Goal: Task Accomplishment & Management: Use online tool/utility

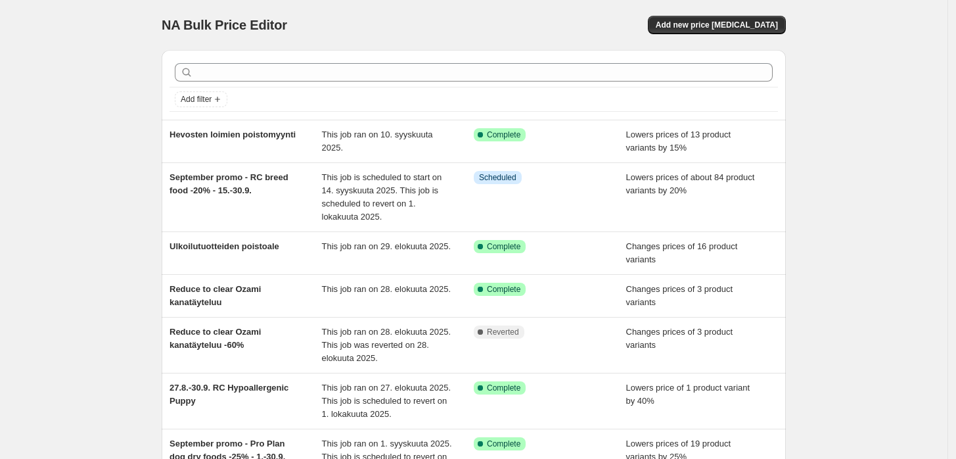
click at [853, 196] on div "NA Bulk Price Editor. This page is ready NA Bulk Price Editor Add new price [ME…" at bounding box center [474, 391] width 948 height 782
click at [727, 21] on span "Add new price [MEDICAL_DATA]" at bounding box center [717, 25] width 122 height 11
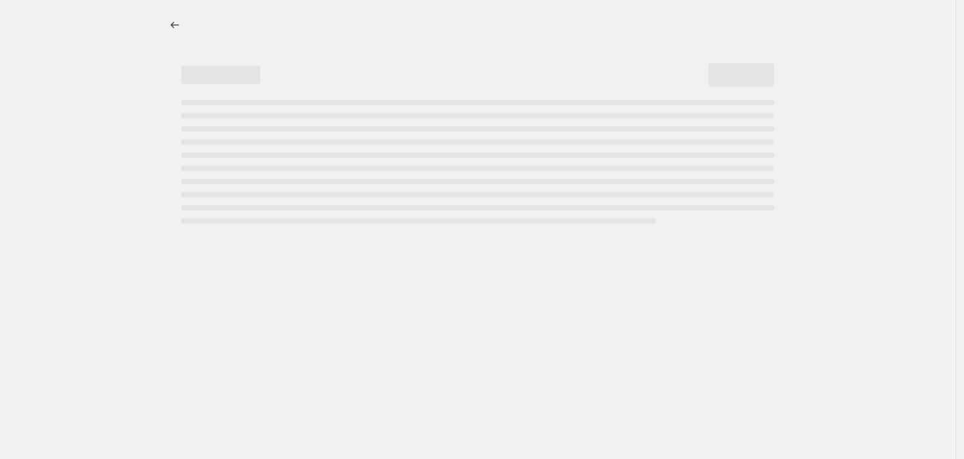
select select "percentage"
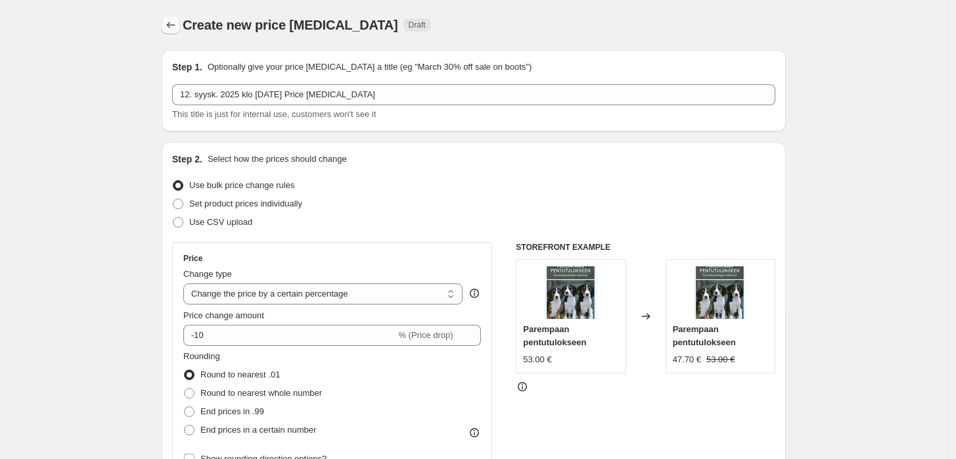
click at [175, 23] on icon "Price change jobs" at bounding box center [170, 24] width 13 height 13
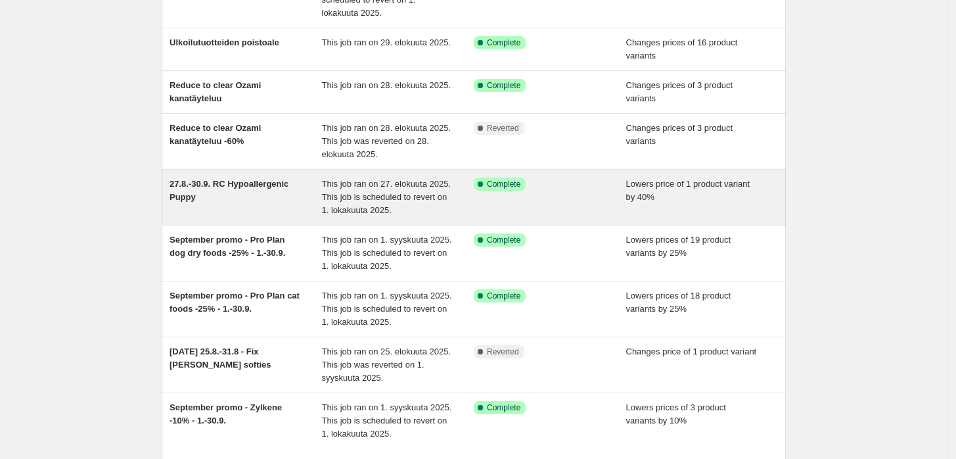
scroll to position [292, 0]
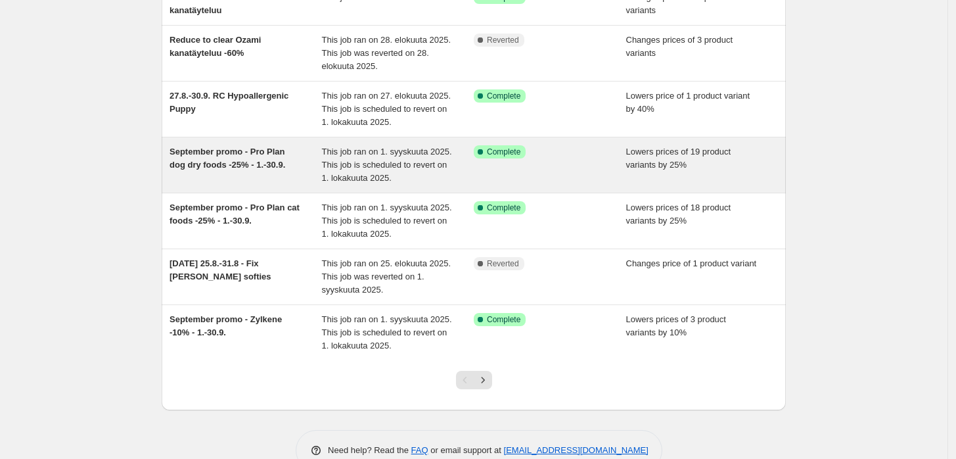
drag, startPoint x: 305, startPoint y: 157, endPoint x: 289, endPoint y: 151, distance: 17.1
click at [289, 151] on div "September promo - Pro Plan dog dry foods -25% - 1.-30.9." at bounding box center [246, 164] width 153 height 39
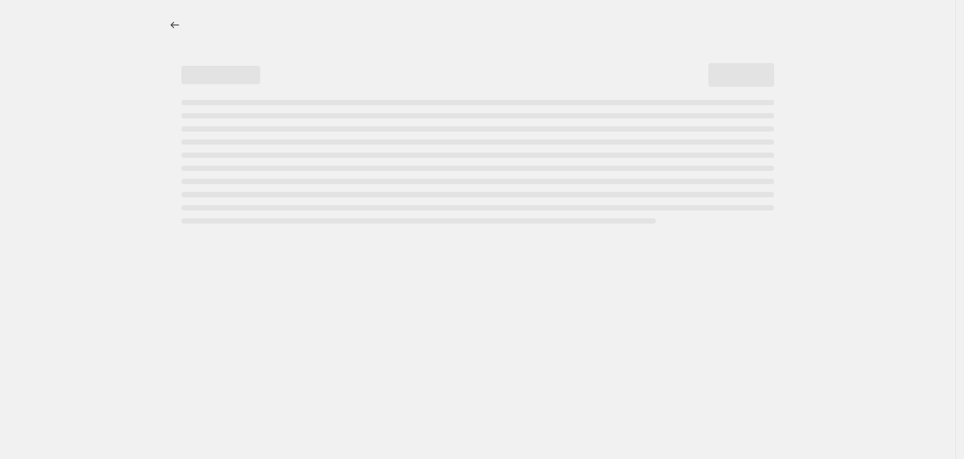
select select "percentage"
select select "collection"
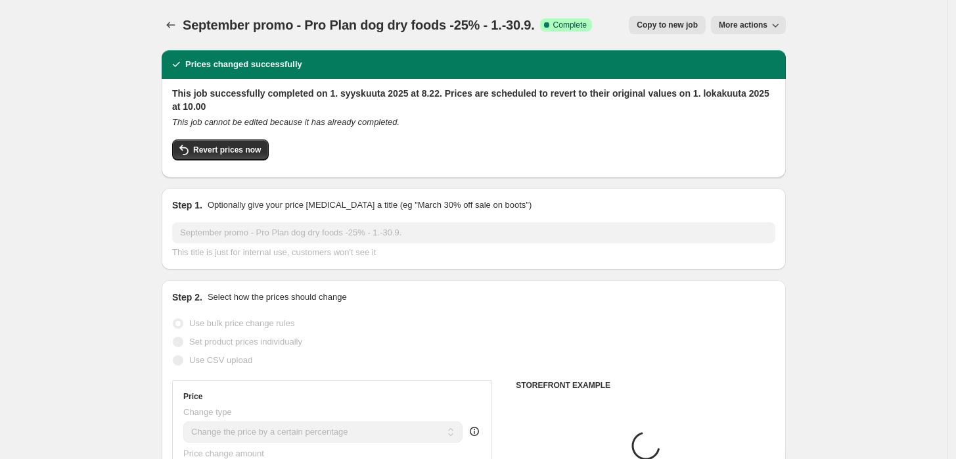
click at [337, 18] on span "September promo - Pro Plan dog dry foods -25% - 1.-30.9." at bounding box center [359, 25] width 352 height 14
click at [337, 19] on span "September promo - Pro Plan dog dry foods -25% - 1.-30.9." at bounding box center [359, 25] width 352 height 14
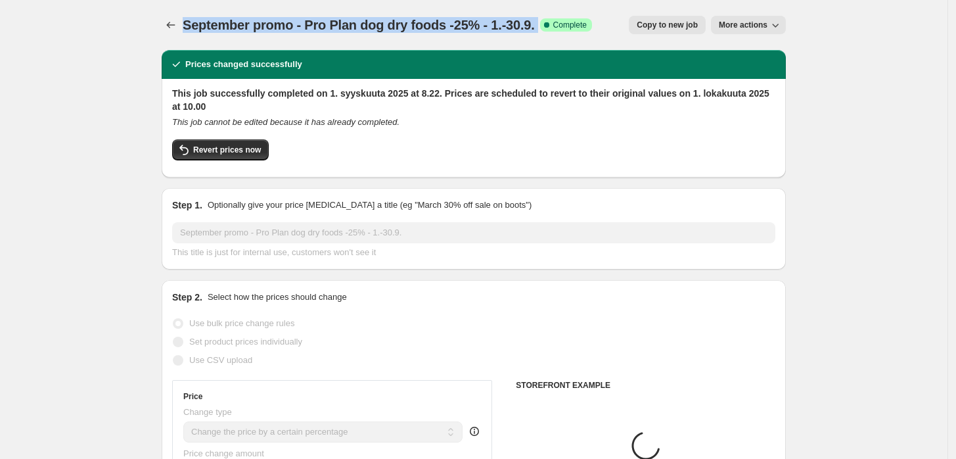
click at [337, 20] on span "September promo - Pro Plan dog dry foods -25% - 1.-30.9." at bounding box center [359, 25] width 352 height 14
copy span "September promo - Pro Plan dog dry foods -25% - 1.-30.9."
click at [176, 28] on icon "Price change jobs" at bounding box center [170, 24] width 13 height 13
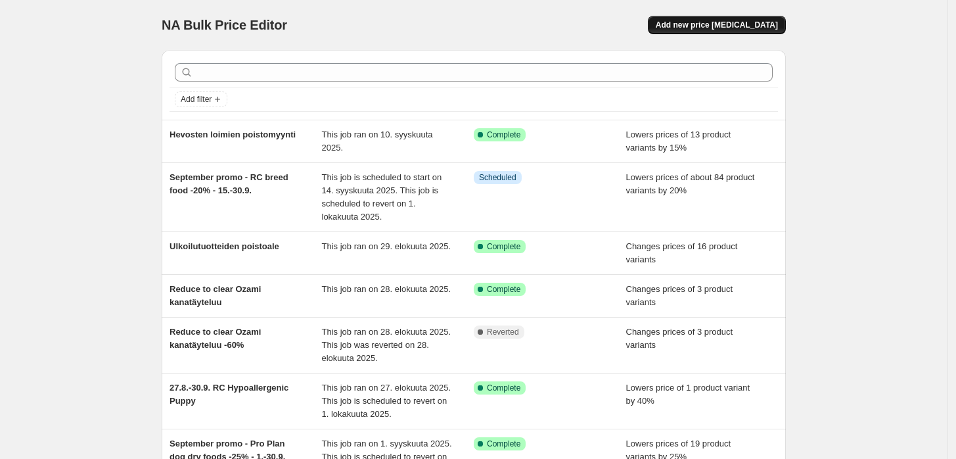
click at [772, 26] on span "Add new price [MEDICAL_DATA]" at bounding box center [717, 25] width 122 height 11
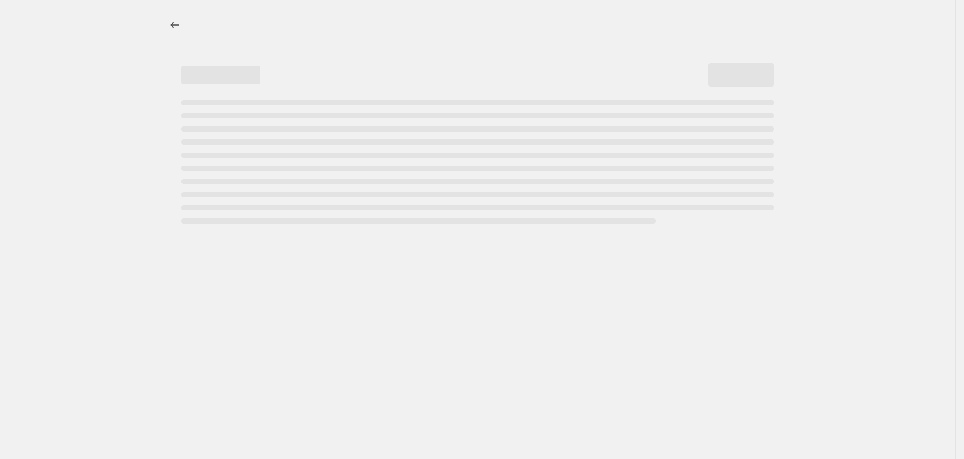
select select "percentage"
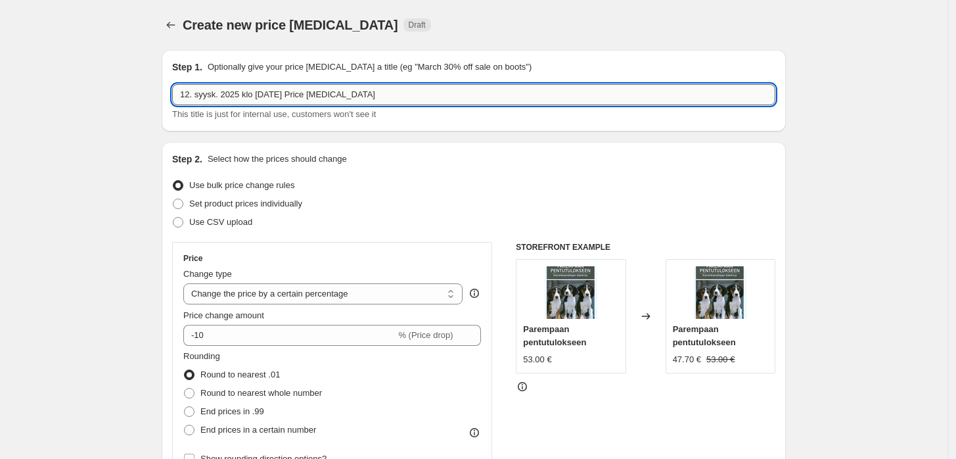
click at [382, 91] on input "12. syysk. 2025 klo [DATE] Price [MEDICAL_DATA]" at bounding box center [473, 94] width 603 height 21
click at [382, 94] on input "12. syysk. 2025 klo [DATE] Price [MEDICAL_DATA]" at bounding box center [473, 94] width 603 height 21
paste input "September promo - Pro Plan dog dry foods -25% - 1.-30.9."
click at [369, 96] on input "September promo - Pro Plan dog dry foods -25% - 1.-30.9." at bounding box center [473, 94] width 603 height 21
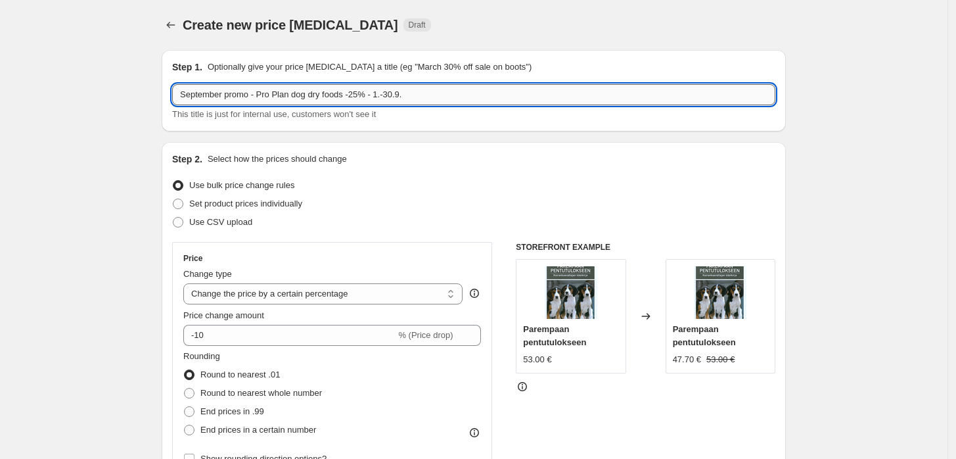
drag, startPoint x: 347, startPoint y: 94, endPoint x: 261, endPoint y: 96, distance: 86.1
click at [261, 96] on input "September promo - Pro Plan dog dry foods -25% - 1.-30.9." at bounding box center [473, 94] width 603 height 21
click at [383, 96] on input "September promo - Royal Canin breed food -20% - 1.-30.9." at bounding box center [473, 94] width 603 height 21
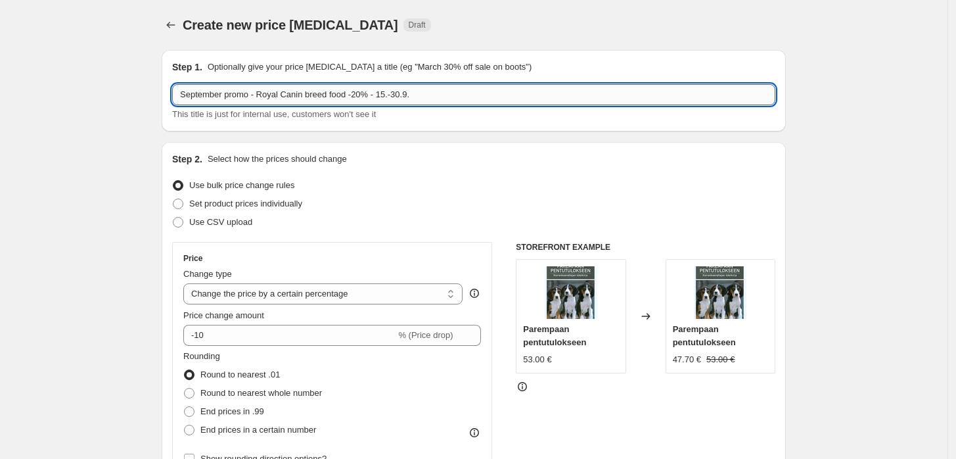
click at [349, 94] on input "September promo - Royal Canin breed food -20% - 15.-30.9." at bounding box center [473, 94] width 603 height 21
type input "September promo - Royal Canin breed foods -20% - 15.-30.9."
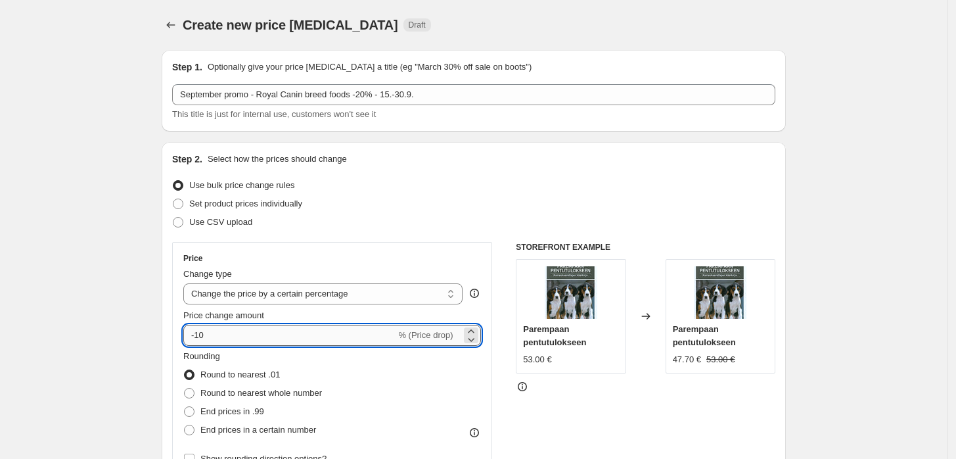
click at [364, 336] on input "-10" at bounding box center [289, 335] width 212 height 21
type input "-20"
drag, startPoint x: 878, startPoint y: 202, endPoint x: 852, endPoint y: 225, distance: 34.0
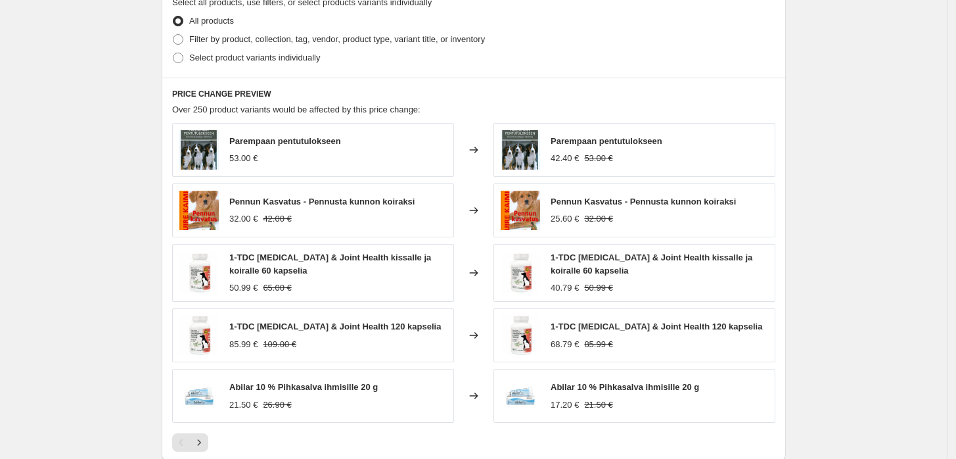
scroll to position [584, 0]
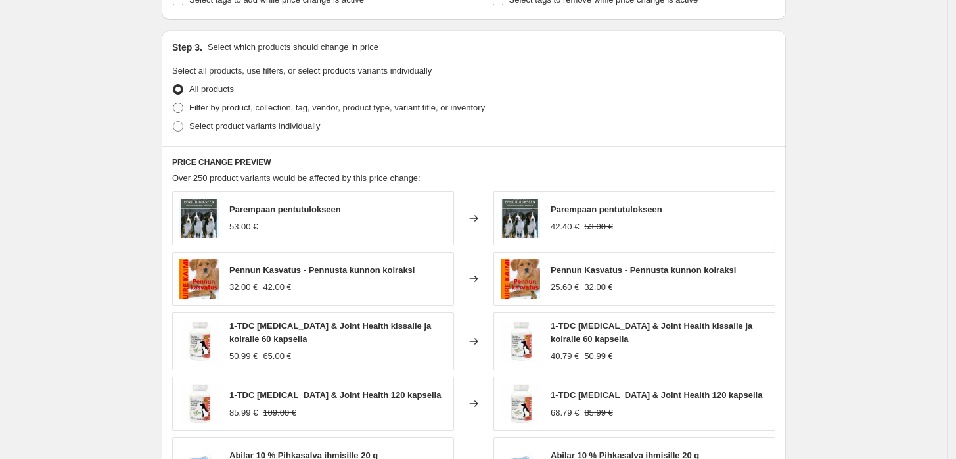
click at [275, 104] on span "Filter by product, collection, tag, vendor, product type, variant title, or inv…" at bounding box center [337, 108] width 296 height 10
click at [174, 103] on input "Filter by product, collection, tag, vendor, product type, variant title, or inv…" at bounding box center [173, 103] width 1 height 1
radio input "true"
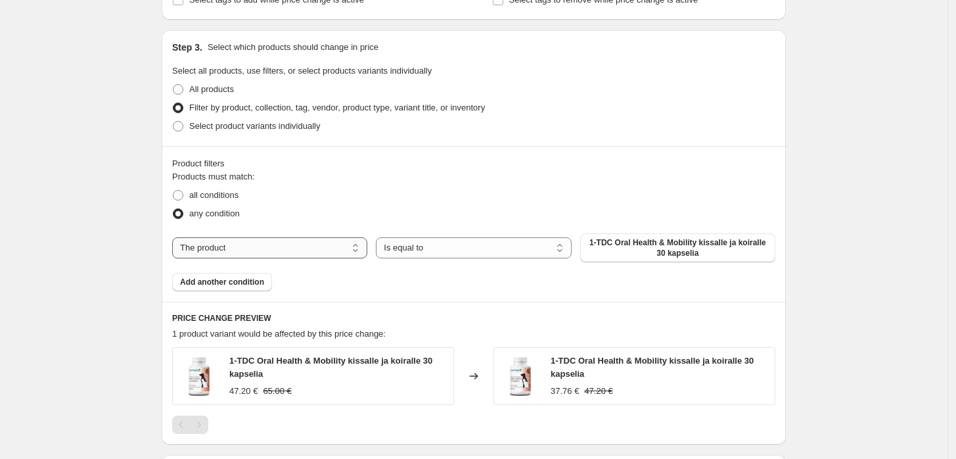
click at [350, 248] on select "The product The product's collection The product's tag The product's vendor The…" at bounding box center [269, 247] width 195 height 21
select select "collection"
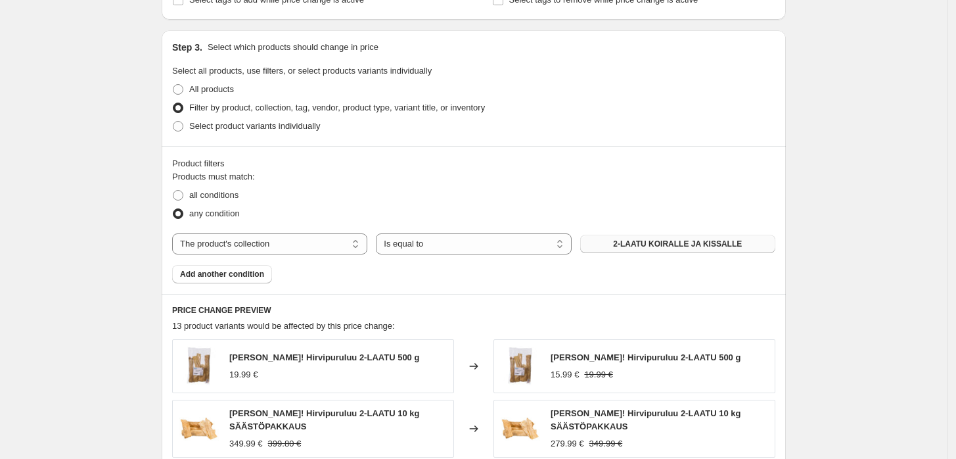
click at [670, 251] on button "2-LAATU KOIRALLE JA KISSALLE" at bounding box center [677, 244] width 195 height 18
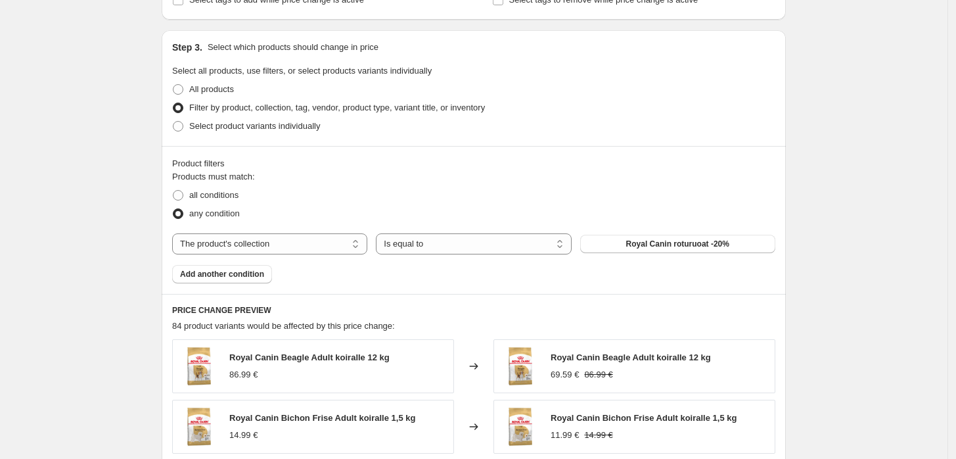
click at [841, 168] on div "Create new price [MEDICAL_DATA]. This page is ready Create new price [MEDICAL_D…" at bounding box center [474, 147] width 948 height 1462
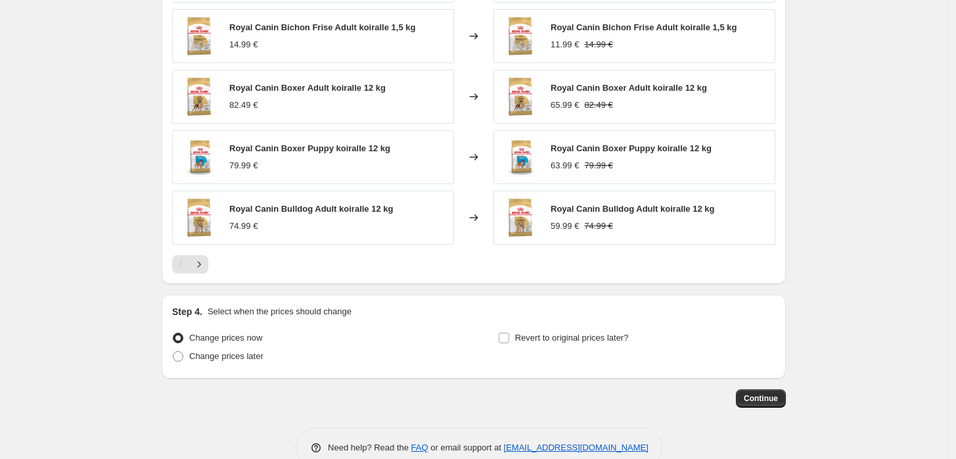
scroll to position [1003, 0]
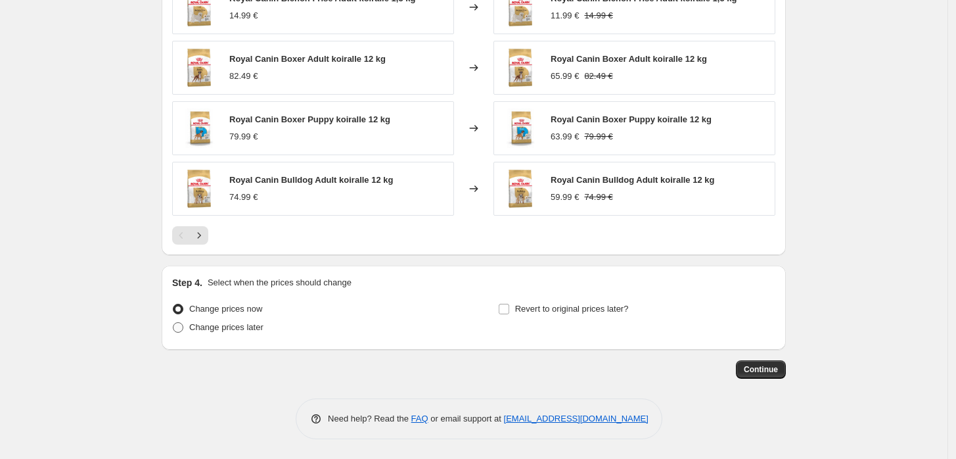
click at [232, 331] on span "Change prices later" at bounding box center [226, 327] width 74 height 10
click at [174, 323] on input "Change prices later" at bounding box center [173, 322] width 1 height 1
radio input "true"
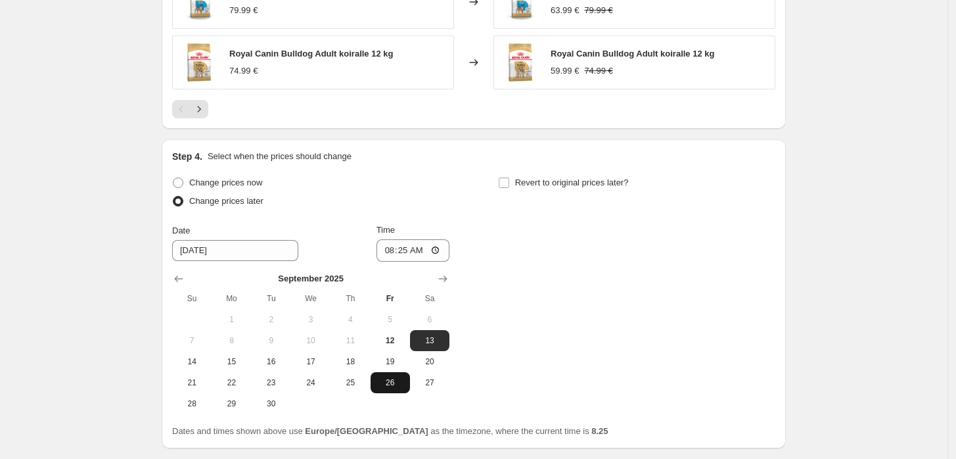
scroll to position [1227, 0]
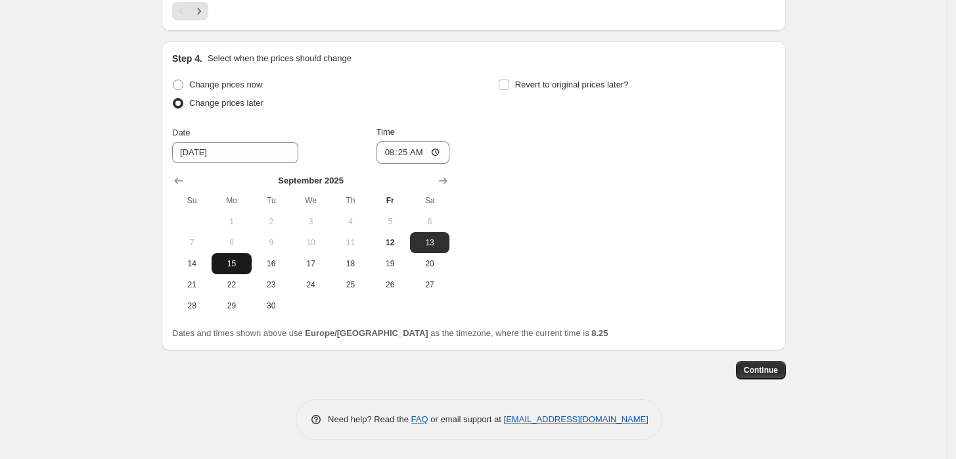
click at [231, 265] on span "15" at bounding box center [231, 263] width 29 height 11
type input "[DATE]"
click at [415, 149] on input "08:25" at bounding box center [414, 152] width 74 height 22
type input "23:59"
click at [538, 166] on div "Change prices now Change prices later Date [DATE] Time 23:59 [DATE] Su Mo Tu We…" at bounding box center [473, 196] width 603 height 241
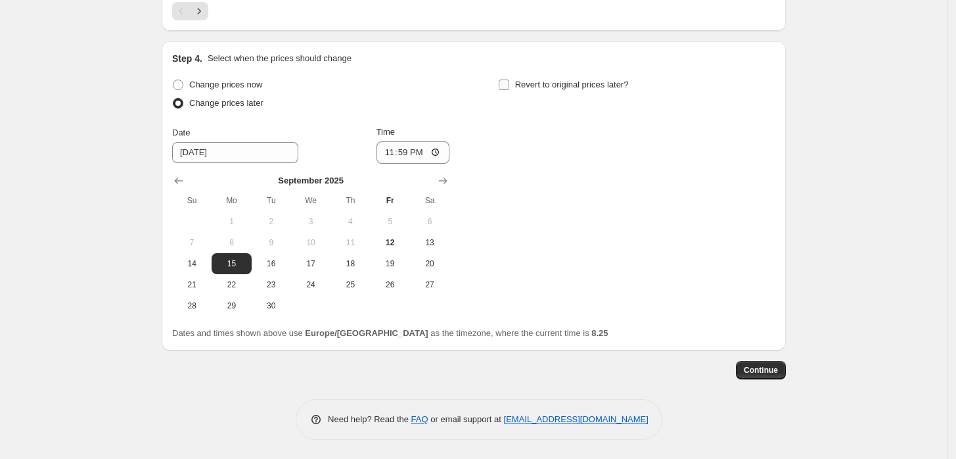
click at [533, 94] on div "Revert to original prices later?" at bounding box center [636, 95] width 277 height 39
click at [540, 88] on span "Revert to original prices later?" at bounding box center [572, 85] width 114 height 10
click at [509, 88] on input "Revert to original prices later?" at bounding box center [504, 85] width 11 height 11
checkbox input "true"
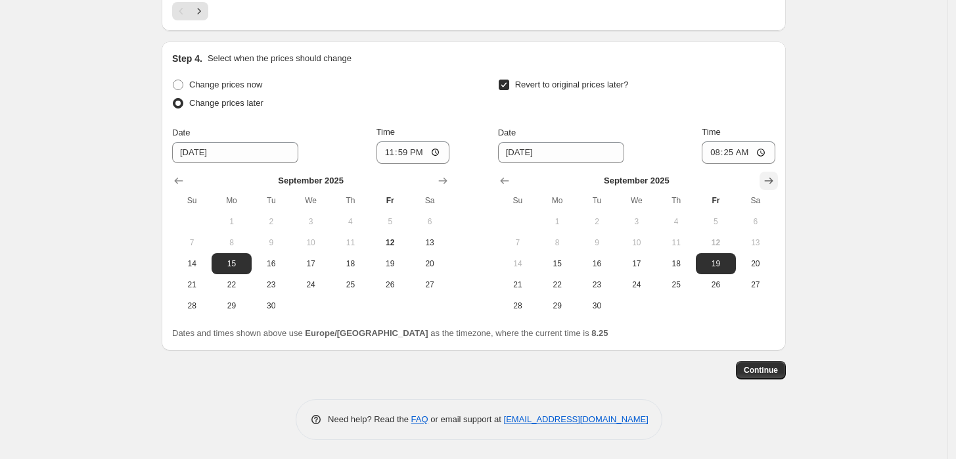
click at [774, 181] on icon "Show next month, October 2025" at bounding box center [769, 180] width 9 height 7
click at [642, 218] on span "1" at bounding box center [637, 221] width 29 height 11
type input "[DATE]"
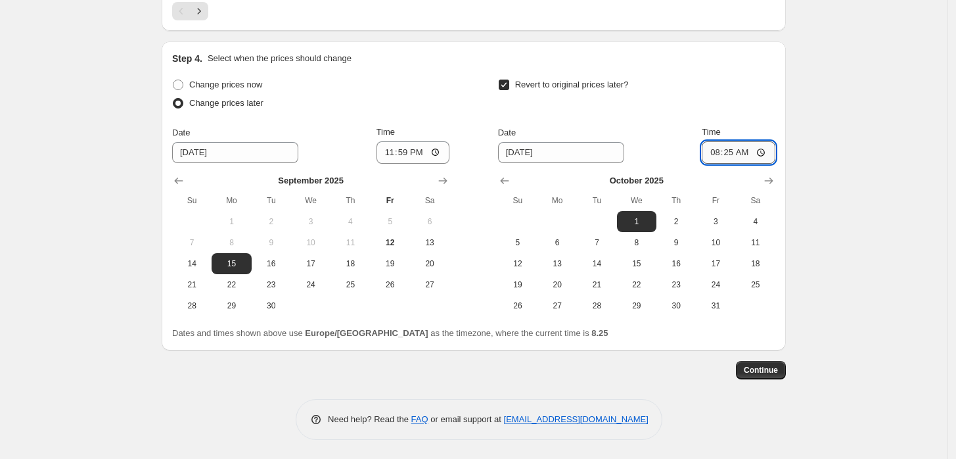
click at [731, 156] on input "08:25" at bounding box center [739, 152] width 74 height 22
type input "10:00"
click at [778, 368] on span "Continue" at bounding box center [761, 370] width 34 height 11
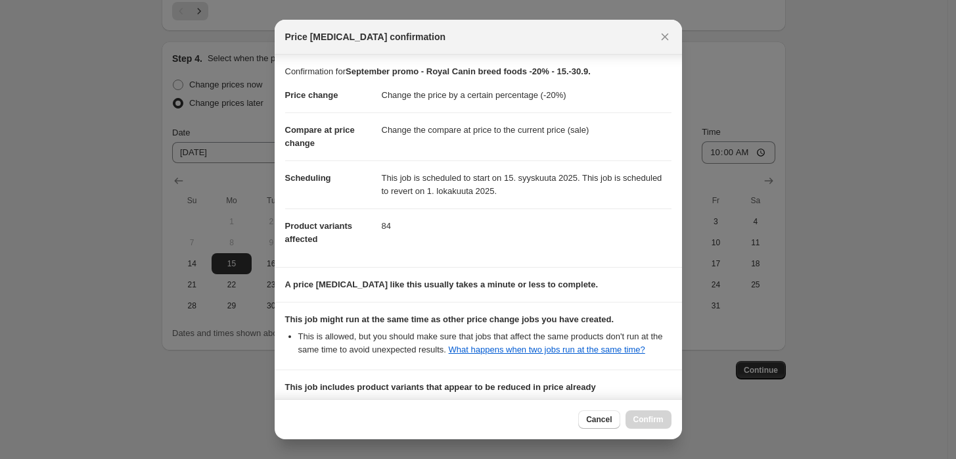
scroll to position [172, 0]
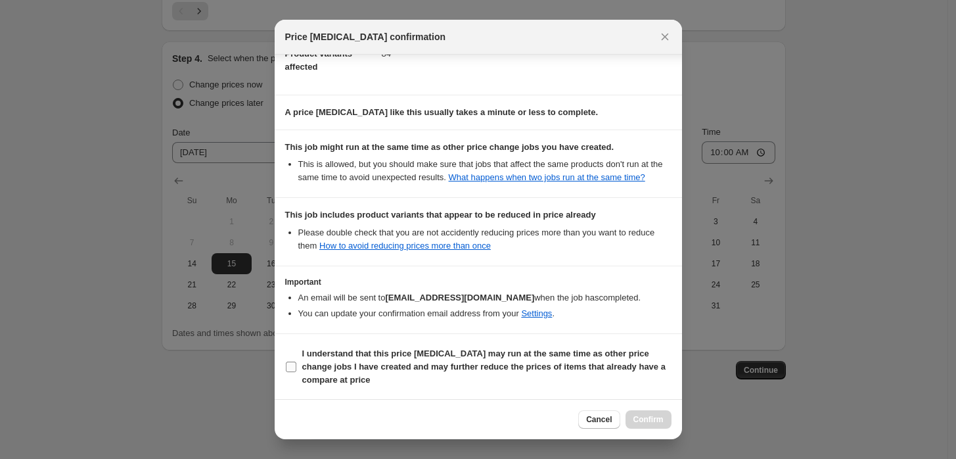
drag, startPoint x: 513, startPoint y: 364, endPoint x: 528, endPoint y: 365, distance: 14.5
click at [512, 365] on b "I understand that this price [MEDICAL_DATA] may run at the same time as other p…" at bounding box center [484, 366] width 364 height 36
click at [296, 365] on input "I understand that this price [MEDICAL_DATA] may run at the same time as other p…" at bounding box center [291, 367] width 11 height 11
checkbox input "true"
click at [647, 419] on span "Confirm" at bounding box center [649, 419] width 30 height 11
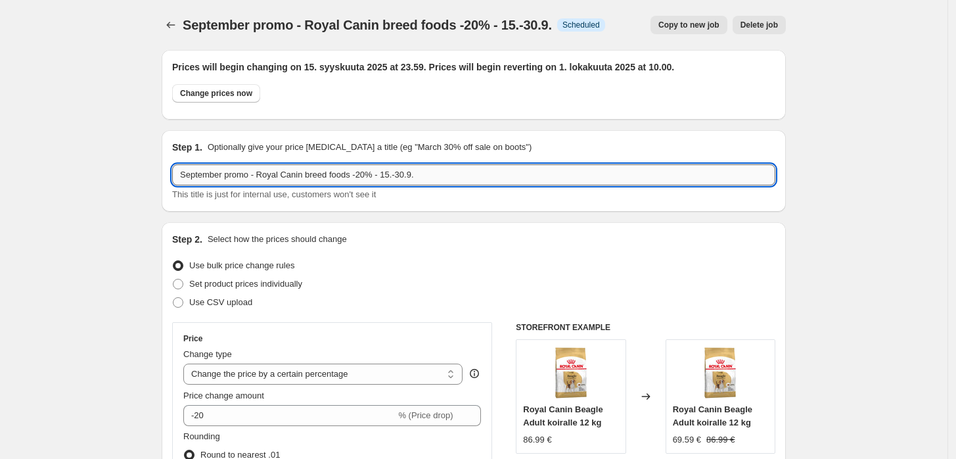
click at [342, 173] on input "September promo - Royal Canin breed foods -20% - 15.-30.9." at bounding box center [473, 174] width 603 height 21
click at [168, 28] on icon "Price change jobs" at bounding box center [170, 24] width 13 height 13
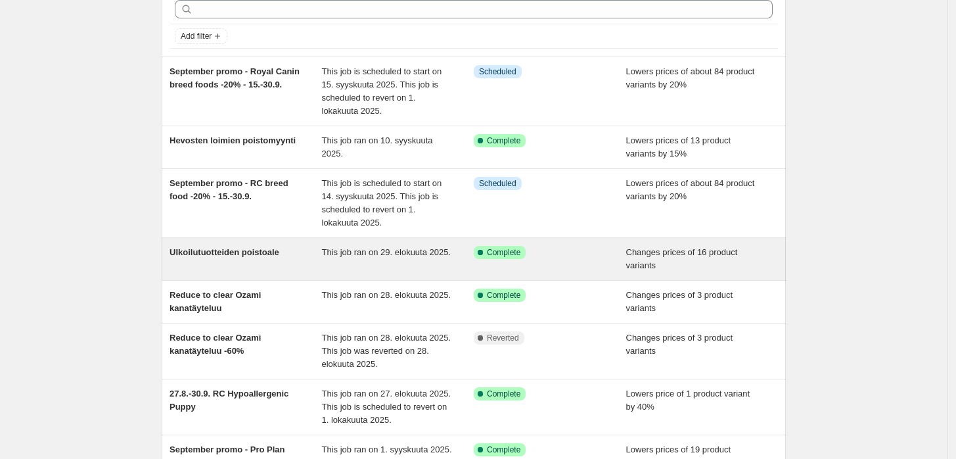
scroll to position [73, 0]
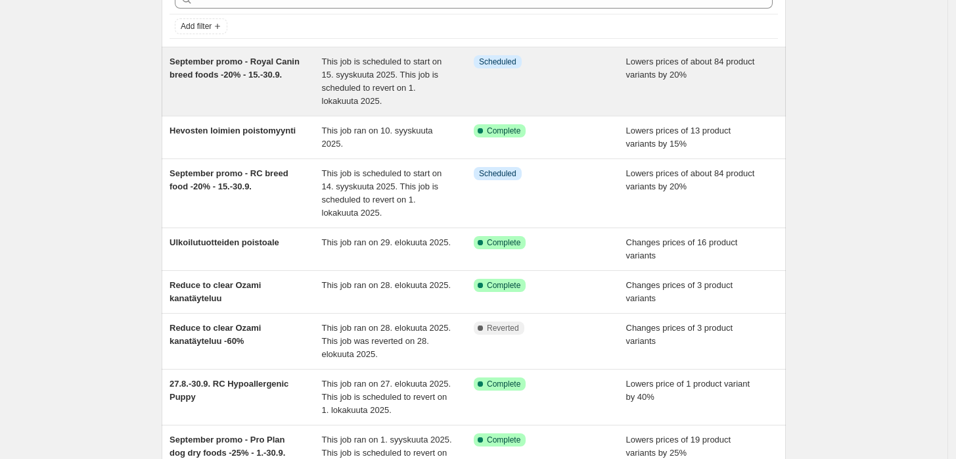
click at [262, 74] on span "September promo - Royal Canin breed foods -20% - 15.-30.9." at bounding box center [235, 68] width 130 height 23
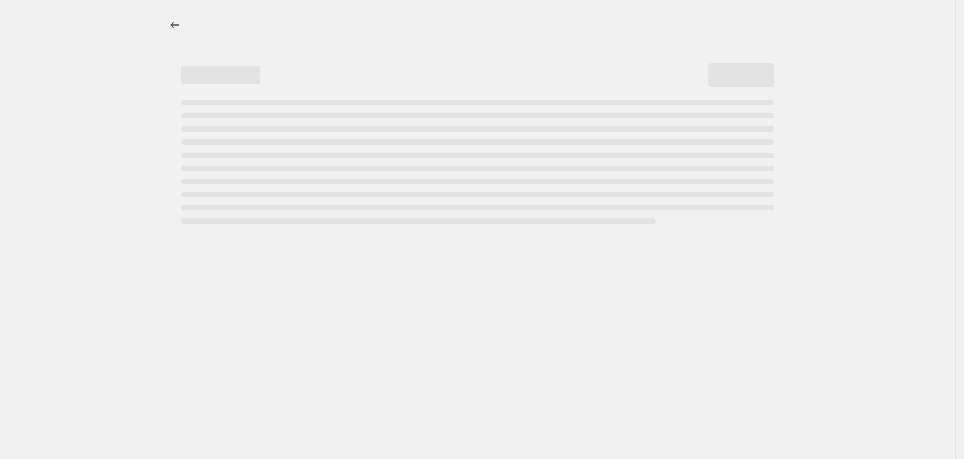
select select "percentage"
select select "collection"
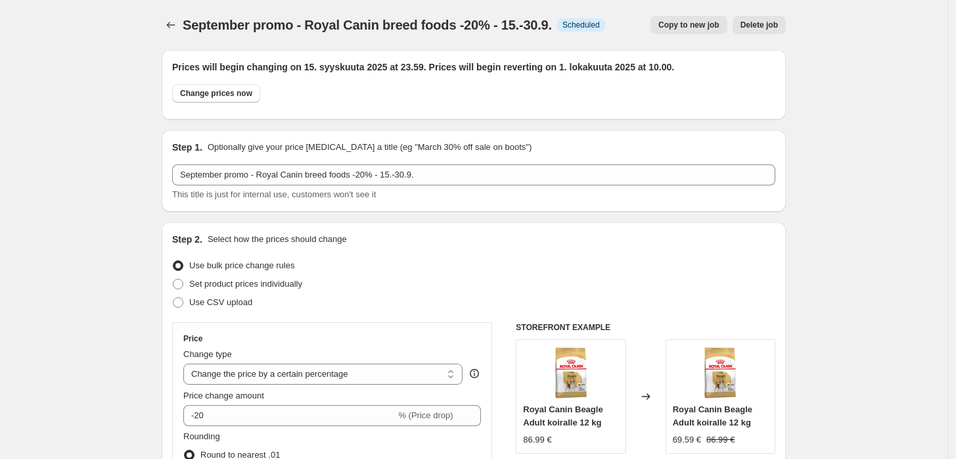
click at [770, 27] on span "Delete job" at bounding box center [759, 25] width 37 height 11
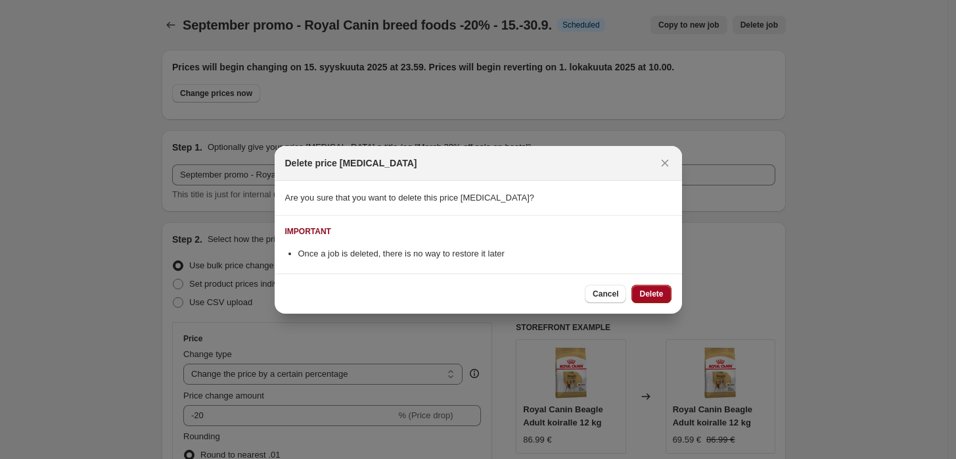
click at [661, 294] on span "Delete" at bounding box center [652, 294] width 24 height 11
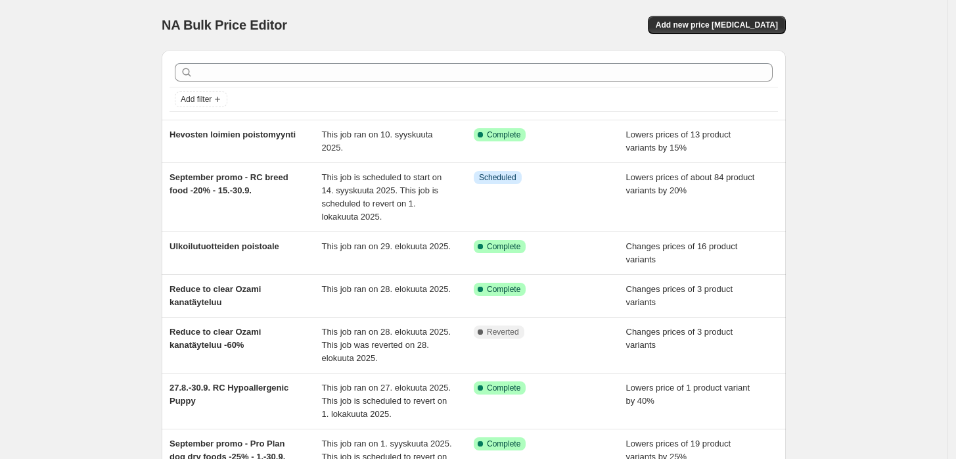
click at [832, 107] on div "NA Bulk Price Editor. This page is ready NA Bulk Price Editor Add new price [ME…" at bounding box center [474, 391] width 948 height 782
click at [757, 28] on span "Add new price [MEDICAL_DATA]" at bounding box center [717, 25] width 122 height 11
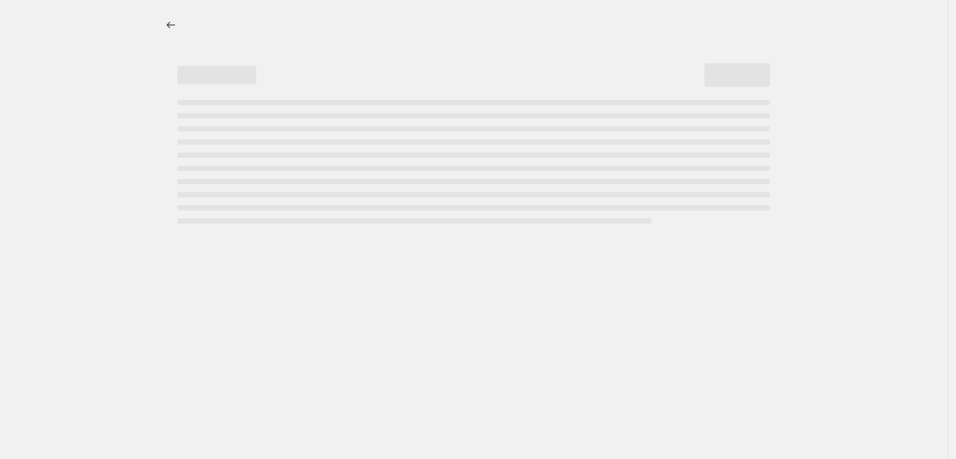
select select "percentage"
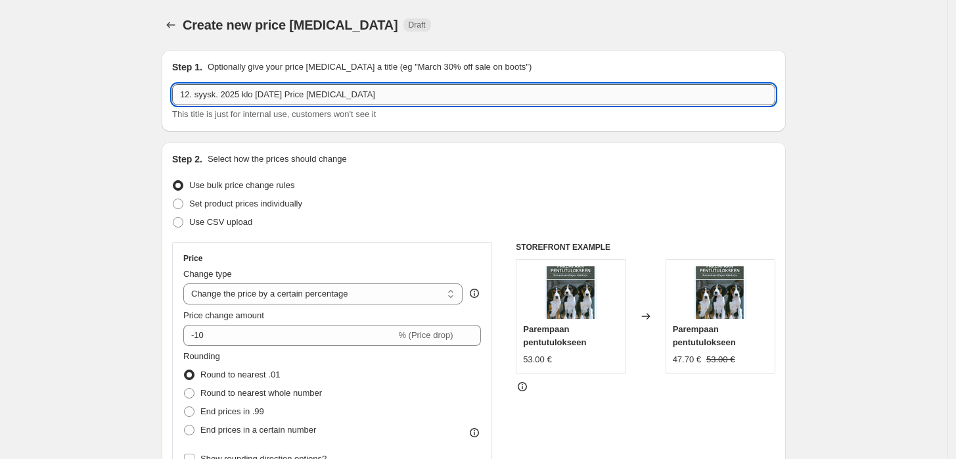
click at [468, 88] on input "12. syysk. 2025 klo [DATE] Price [MEDICAL_DATA]" at bounding box center [473, 94] width 603 height 21
click at [379, 91] on input "12. syysk. 2025 klo [DATE] Price [MEDICAL_DATA]" at bounding box center [473, 94] width 603 height 21
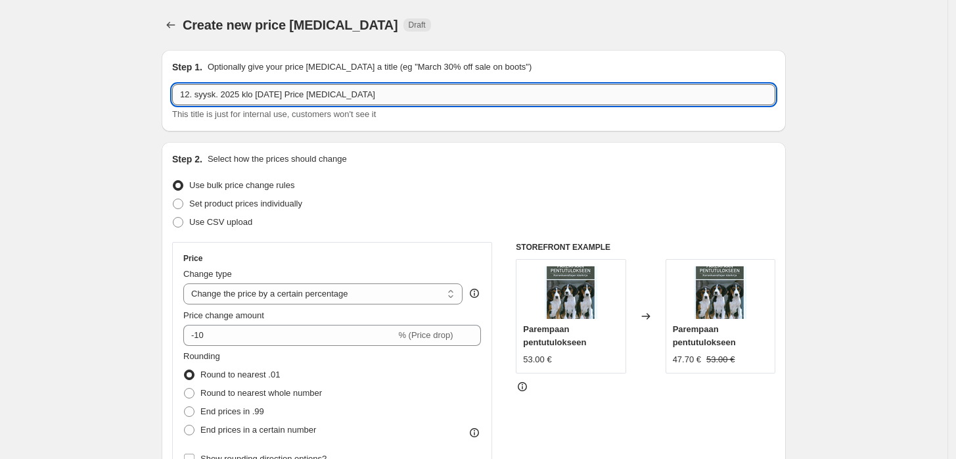
click at [379, 91] on input "12. syysk. 2025 klo [DATE] Price [MEDICAL_DATA]" at bounding box center [473, 94] width 603 height 21
paste input "September promo - Royal Canin breed foods -20% - 15.-30.9."
drag, startPoint x: 369, startPoint y: 99, endPoint x: 262, endPoint y: 101, distance: 106.5
click at [262, 101] on input "September promo - Royal Canin breed foods -20% - 15.-30.9." at bounding box center [473, 94] width 603 height 21
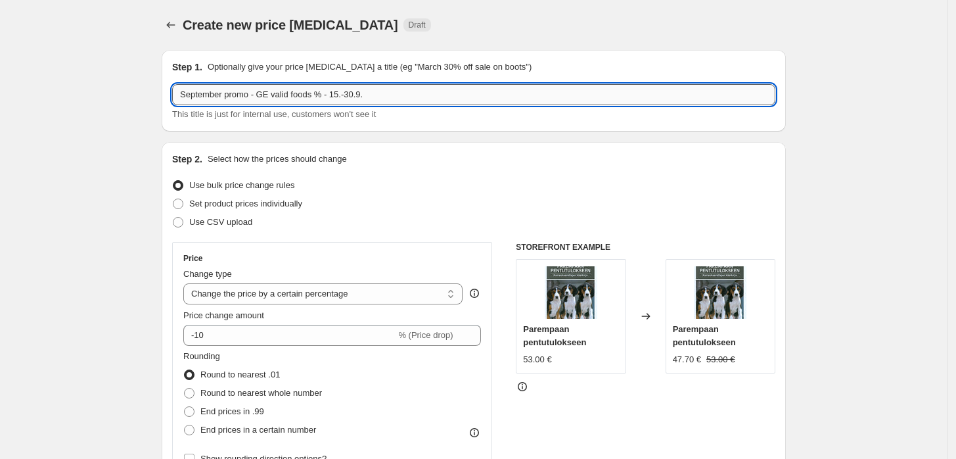
drag, startPoint x: 289, startPoint y: 95, endPoint x: 280, endPoint y: 99, distance: 9.4
click at [280, 99] on input "September promo - GE valid foods % - 15.-30.9." at bounding box center [473, 94] width 603 height 21
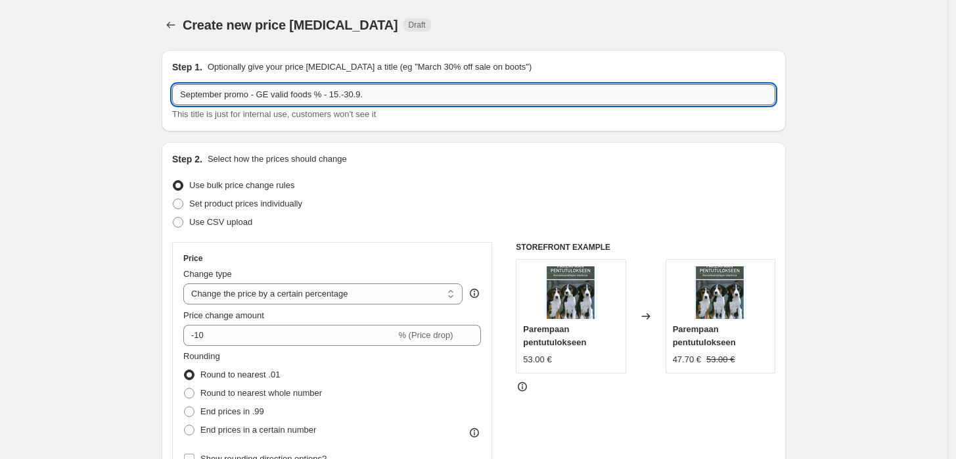
click at [285, 93] on input "September promo - GE valid foods % - 15.-30.9." at bounding box center [473, 94] width 603 height 21
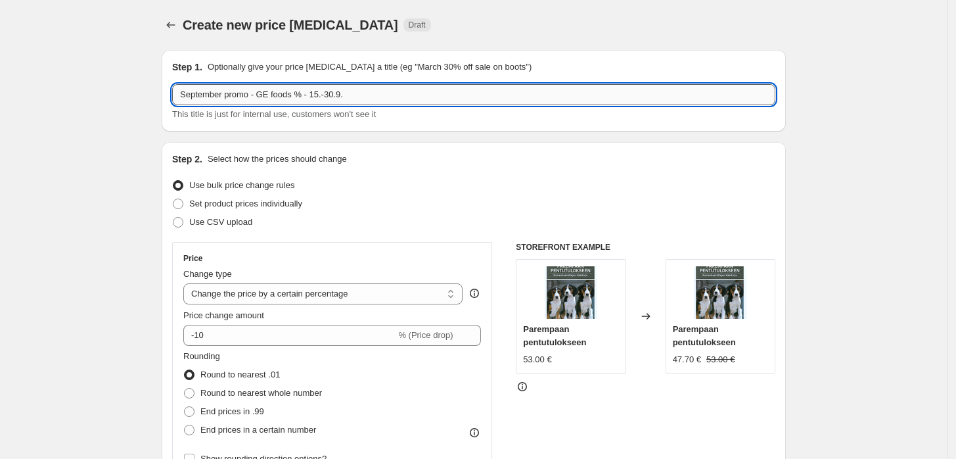
click at [275, 95] on input "September promo - GE foods % - 15.-30.9." at bounding box center [473, 94] width 603 height 21
click at [333, 91] on input "September promo - GE selected foods % - 15.-30.9." at bounding box center [473, 94] width 603 height 21
type input "September promo - GE selected foods -15% - 15.-30.9."
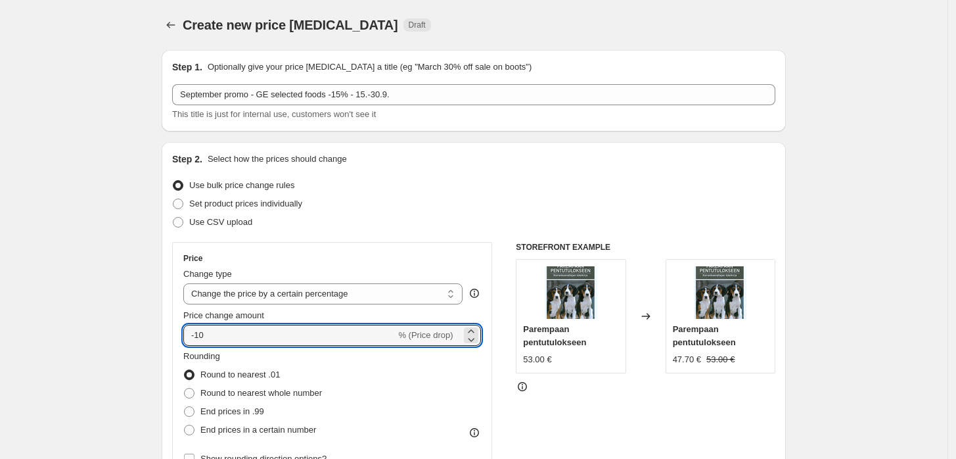
drag, startPoint x: 287, startPoint y: 331, endPoint x: 309, endPoint y: 323, distance: 22.9
click at [288, 330] on input "-10" at bounding box center [289, 335] width 212 height 21
type input "-15"
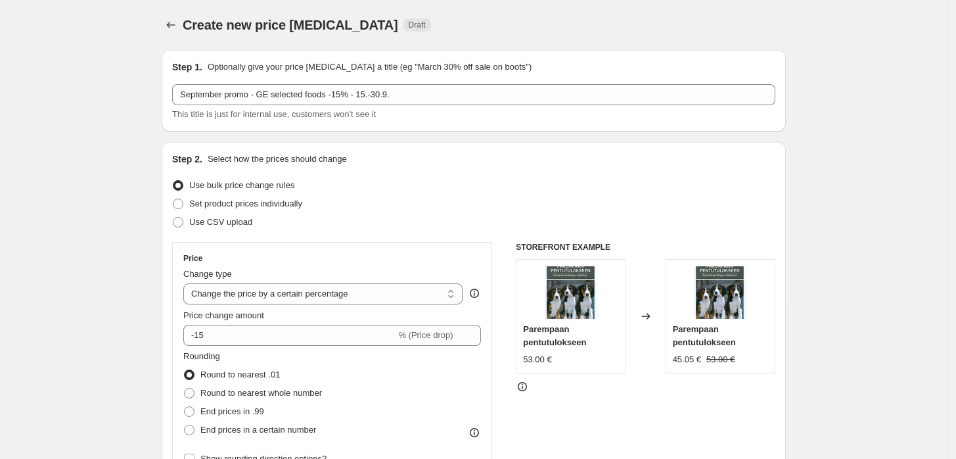
drag, startPoint x: 846, startPoint y: 170, endPoint x: 843, endPoint y: 187, distance: 17.9
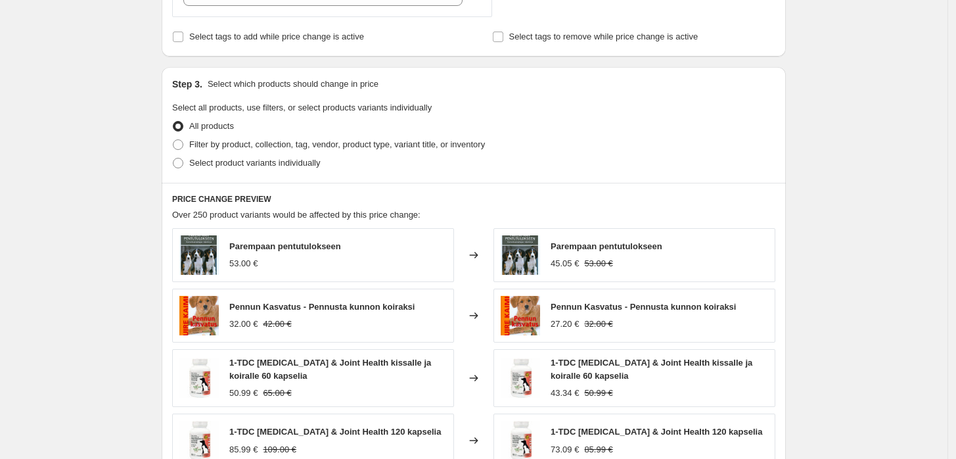
scroll to position [584, 0]
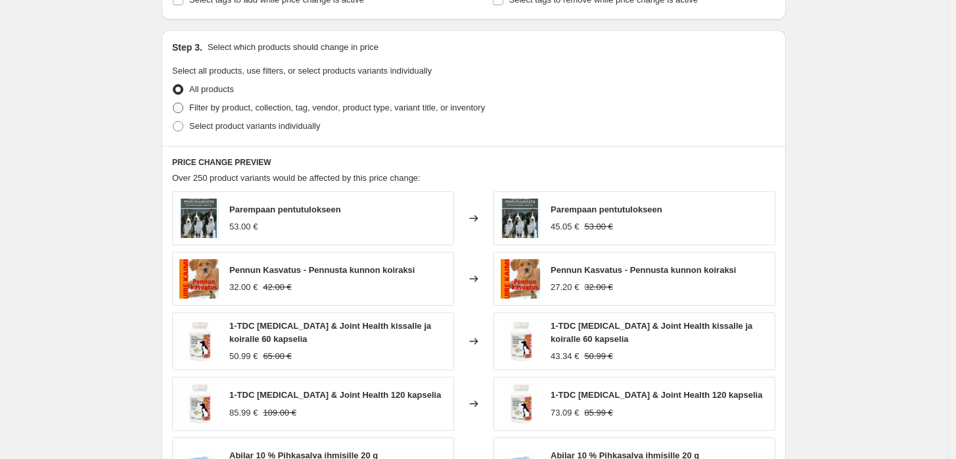
click at [364, 105] on span "Filter by product, collection, tag, vendor, product type, variant title, or inv…" at bounding box center [337, 108] width 296 height 10
click at [174, 103] on input "Filter by product, collection, tag, vendor, product type, variant title, or inv…" at bounding box center [173, 103] width 1 height 1
radio input "true"
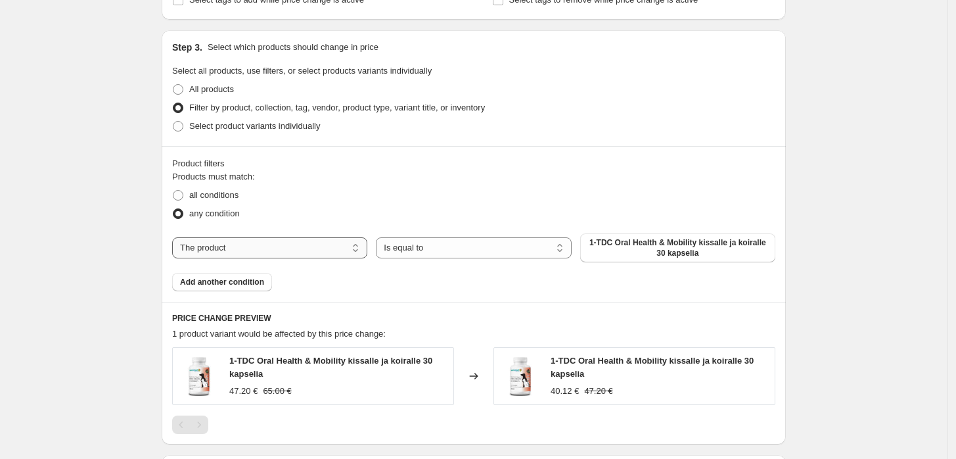
click at [282, 248] on select "The product The product's collection The product's tag The product's vendor The…" at bounding box center [269, 247] width 195 height 21
select select "collection"
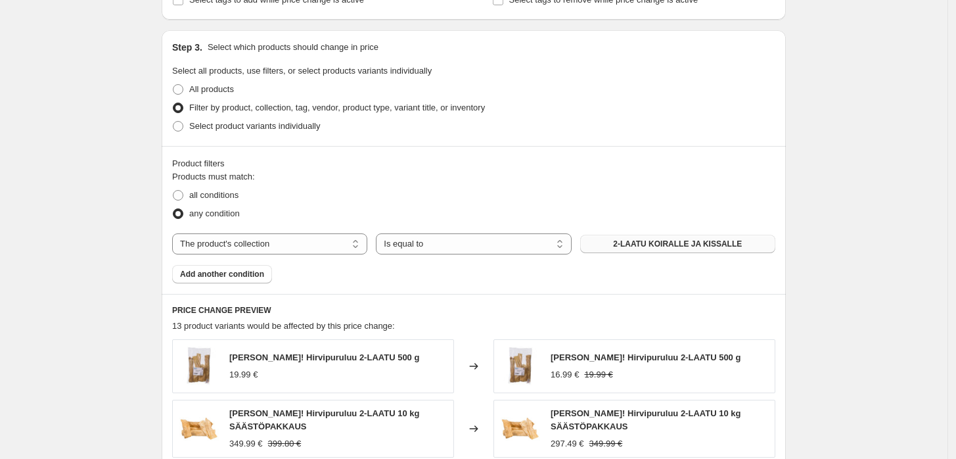
click at [688, 243] on span "2-LAATU KOIRALLE JA KISSALLE" at bounding box center [677, 244] width 129 height 11
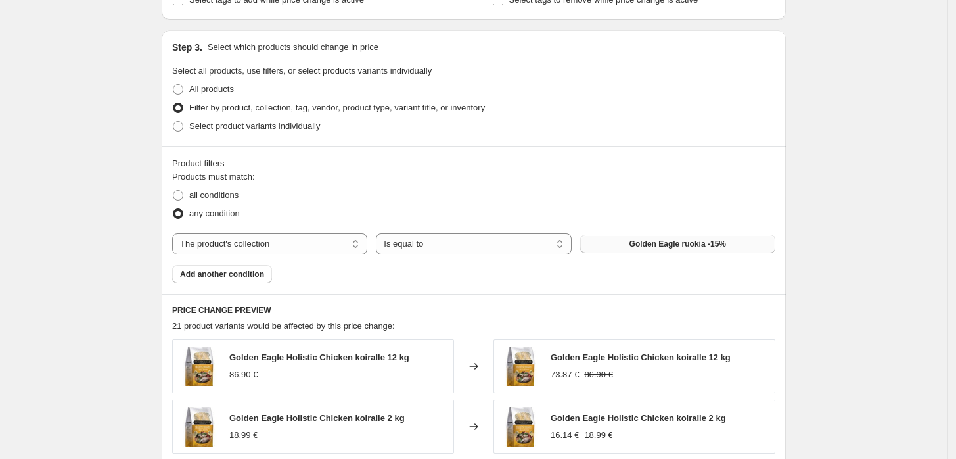
click at [836, 175] on div "Create new price [MEDICAL_DATA]. This page is ready Create new price [MEDICAL_D…" at bounding box center [474, 147] width 948 height 1462
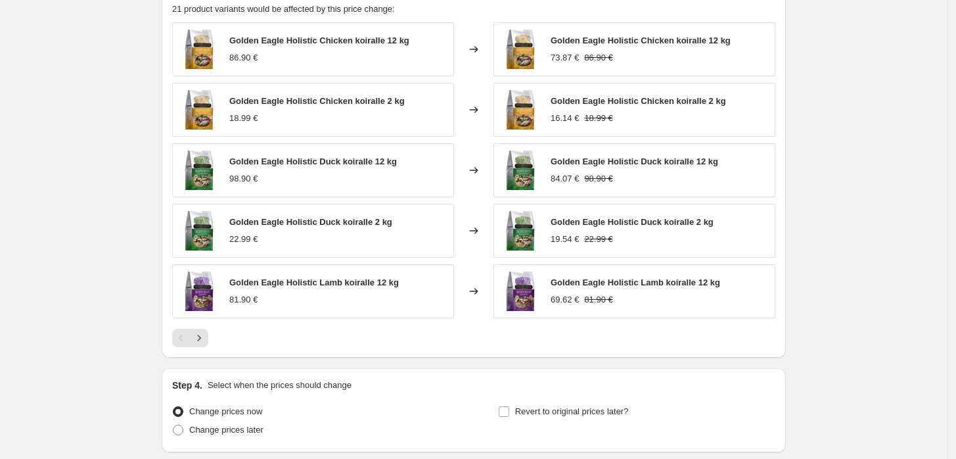
scroll to position [1003, 0]
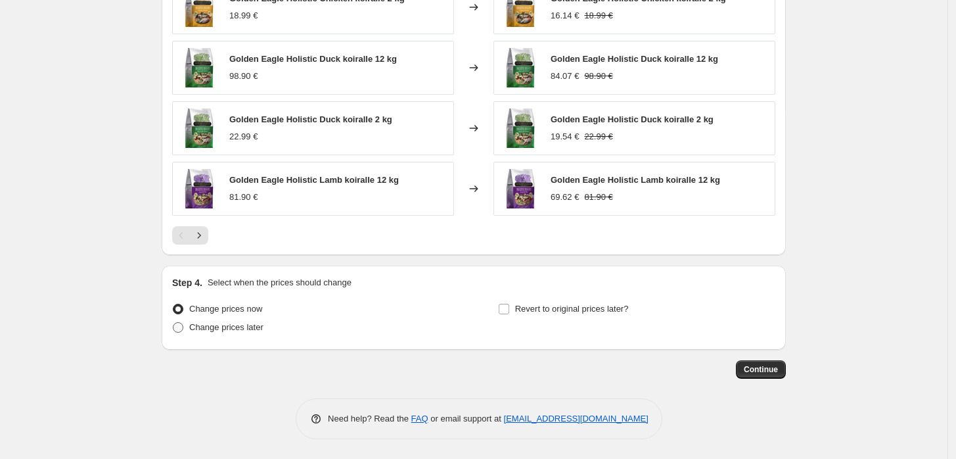
click at [235, 331] on span "Change prices later" at bounding box center [226, 327] width 74 height 10
click at [174, 323] on input "Change prices later" at bounding box center [173, 322] width 1 height 1
radio input "true"
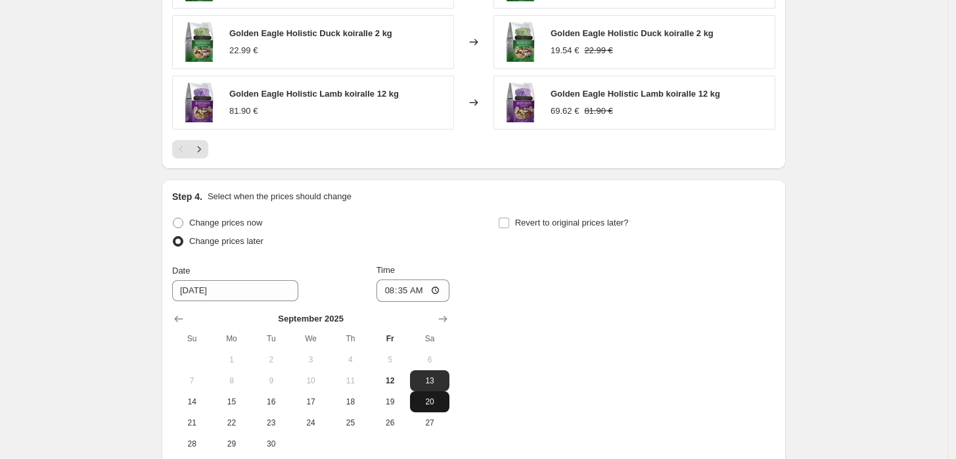
scroll to position [1227, 0]
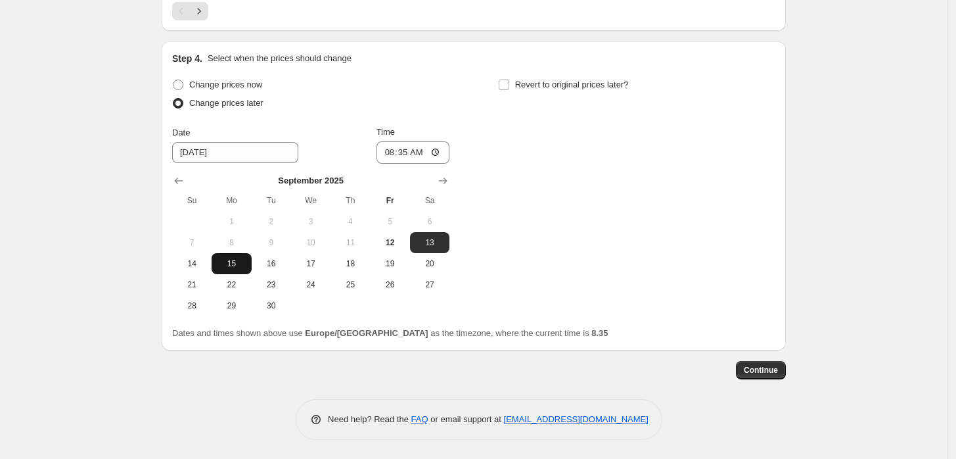
click at [237, 260] on span "15" at bounding box center [231, 263] width 29 height 11
click at [203, 266] on span "14" at bounding box center [191, 263] width 29 height 11
type input "[DATE]"
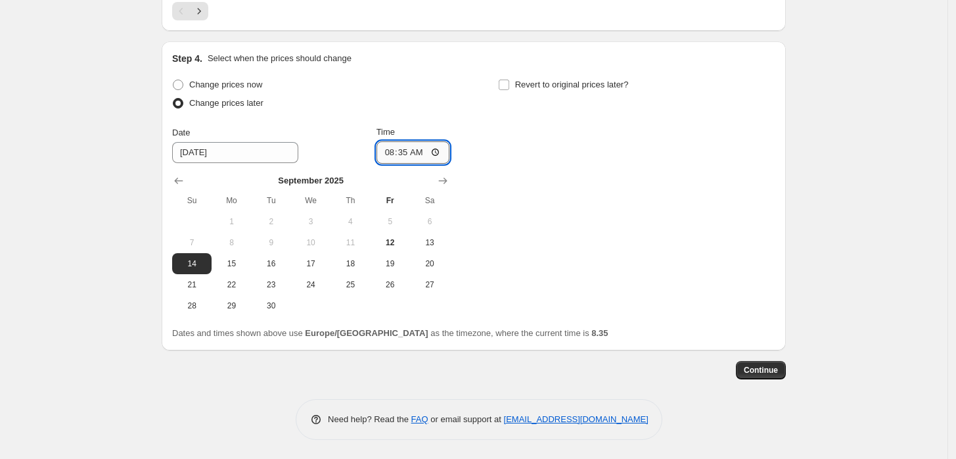
click at [410, 151] on input "08:35" at bounding box center [414, 152] width 74 height 22
type input "23:59"
click at [510, 79] on span at bounding box center [504, 85] width 12 height 12
click at [509, 80] on input "Revert to original prices later?" at bounding box center [504, 85] width 11 height 11
checkbox input "true"
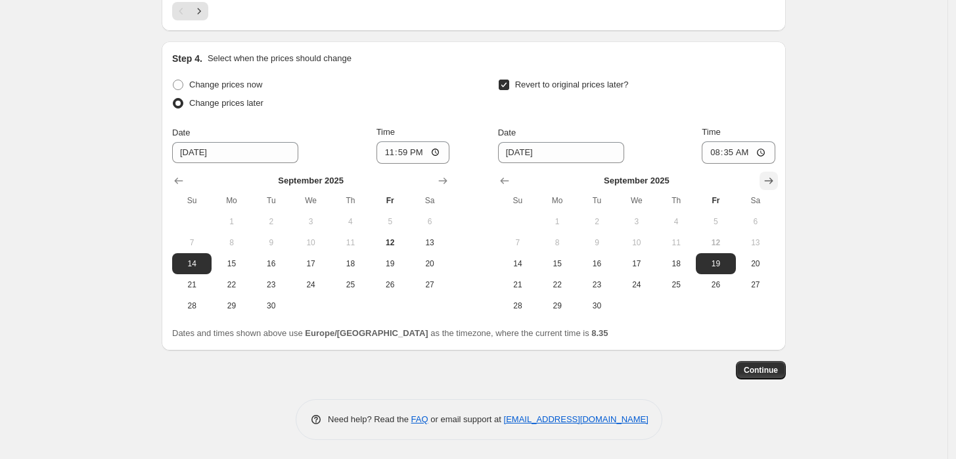
click at [773, 182] on icon "Show next month, October 2025" at bounding box center [769, 180] width 13 height 13
click at [642, 225] on span "1" at bounding box center [637, 221] width 29 height 11
type input "[DATE]"
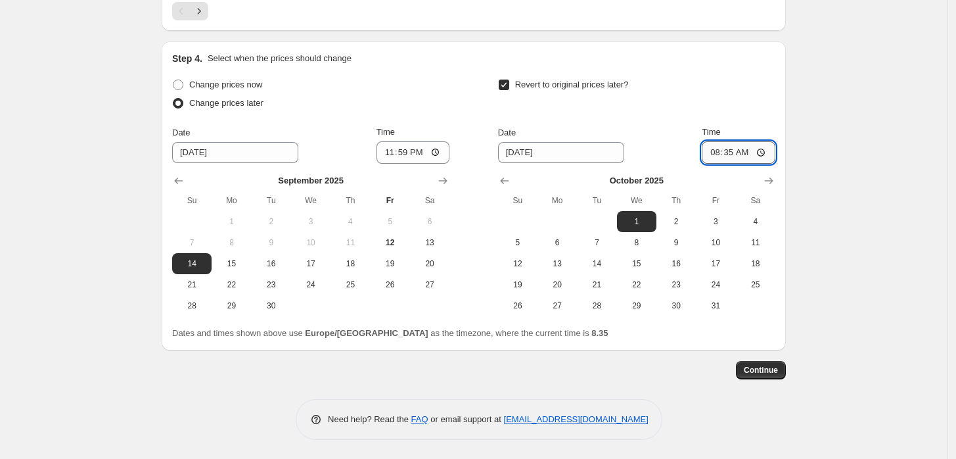
click at [746, 145] on input "08:35" at bounding box center [739, 152] width 74 height 22
click at [736, 154] on input "08:35" at bounding box center [739, 152] width 74 height 22
type input "10:00"
click at [771, 371] on span "Continue" at bounding box center [761, 370] width 34 height 11
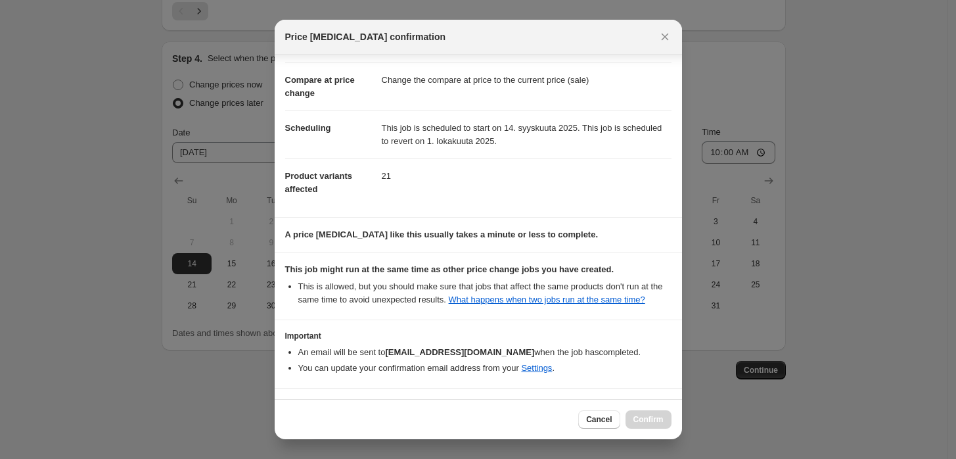
scroll to position [91, 0]
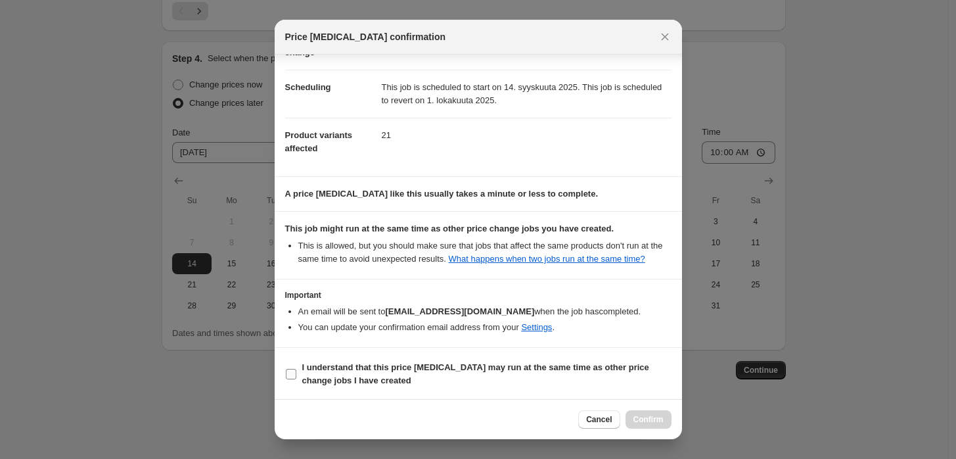
click at [443, 369] on b "I understand that this price [MEDICAL_DATA] may run at the same time as other p…" at bounding box center [475, 373] width 347 height 23
click at [296, 369] on input "I understand that this price [MEDICAL_DATA] may run at the same time as other p…" at bounding box center [291, 374] width 11 height 11
checkbox input "true"
click at [647, 421] on span "Confirm" at bounding box center [649, 419] width 30 height 11
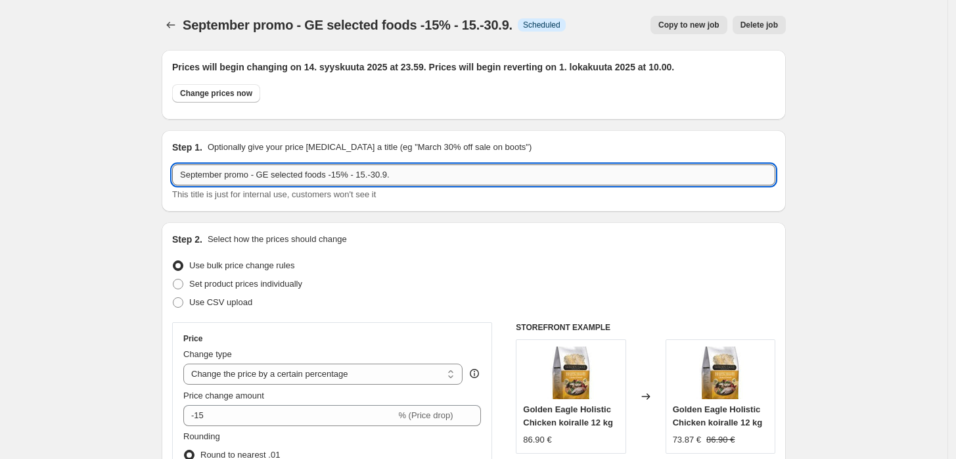
click at [327, 176] on input "September promo - GE selected foods -15% - 15.-30.9." at bounding box center [473, 174] width 603 height 21
